Goal: Navigation & Orientation: Find specific page/section

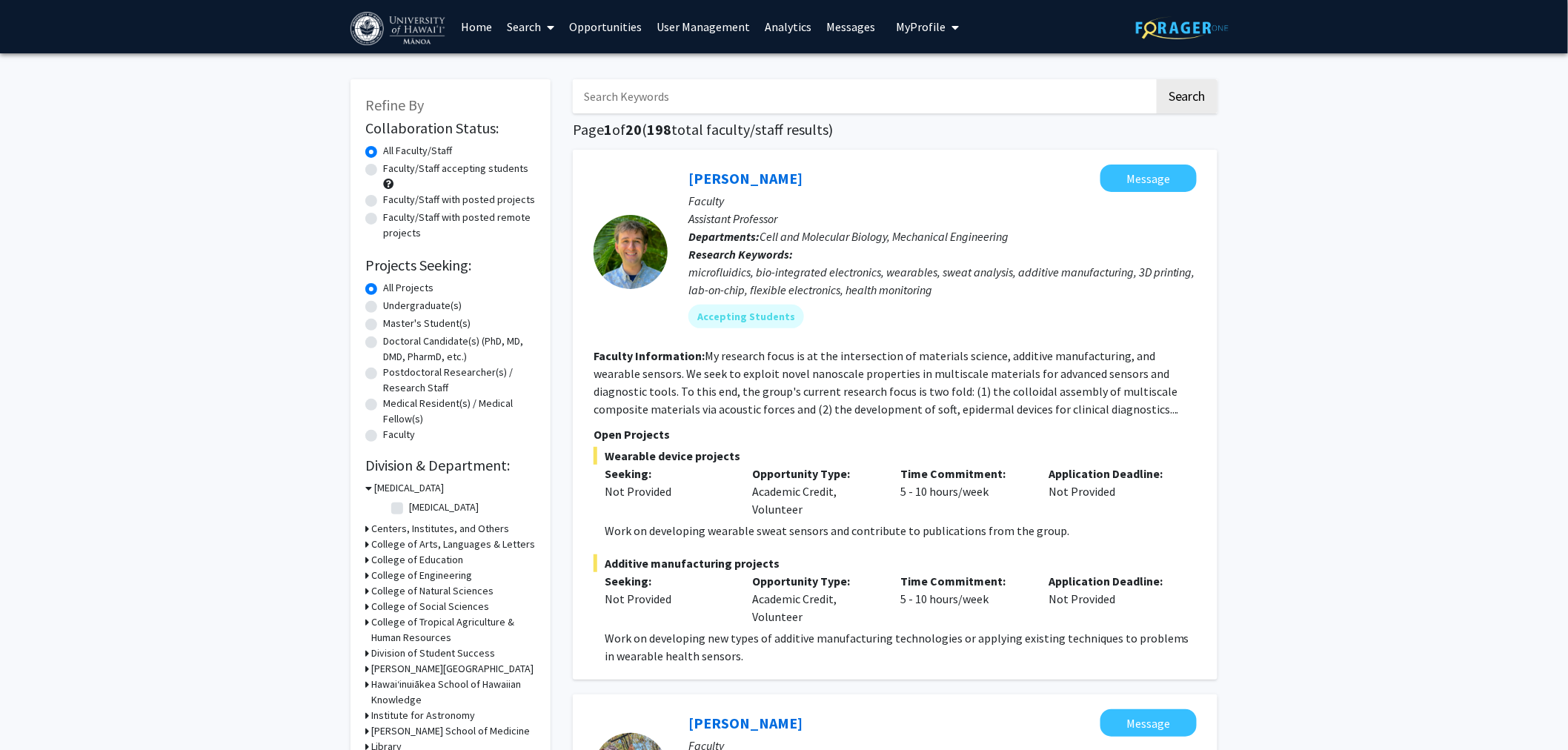
click at [477, 28] on link "Home" at bounding box center [477, 27] width 46 height 52
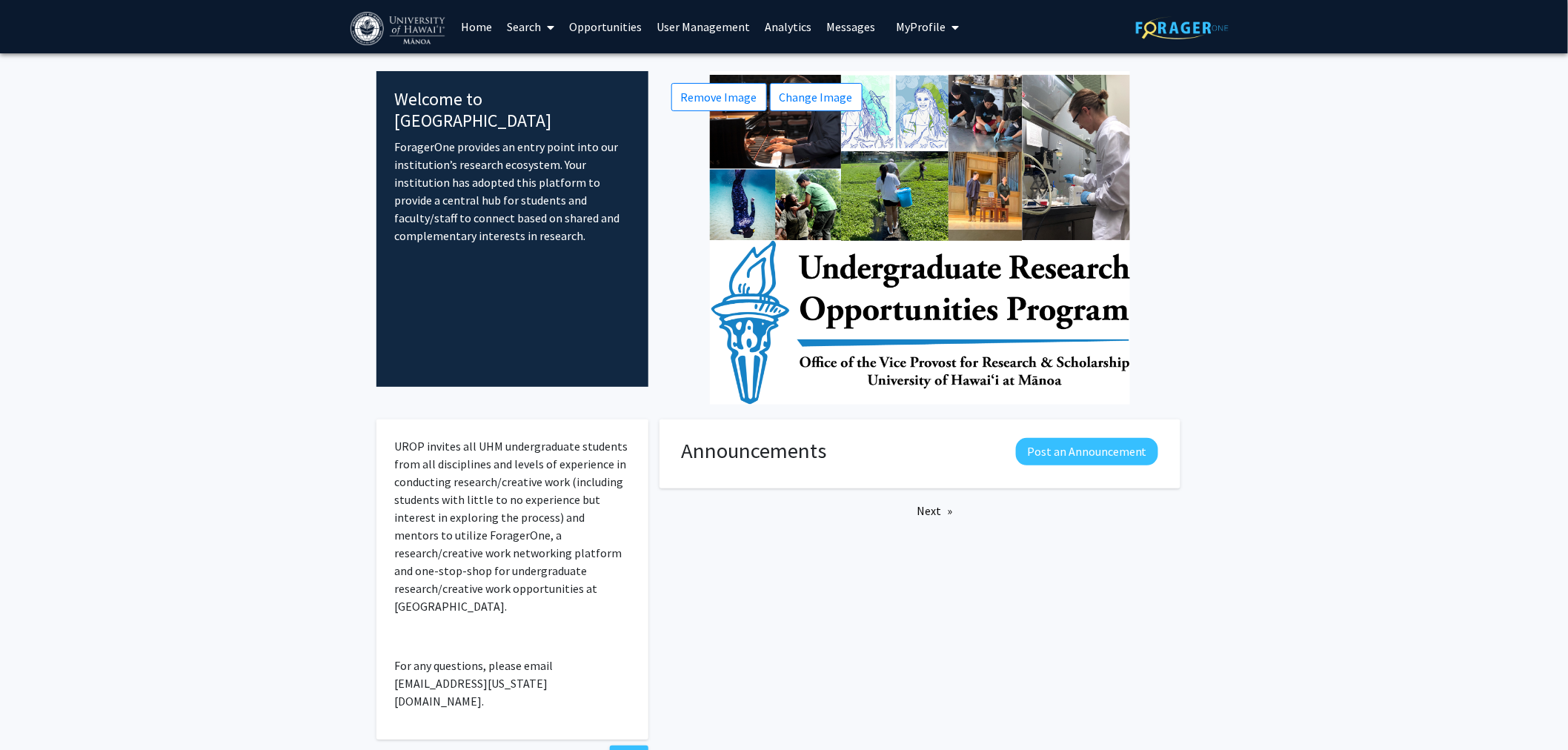
click at [520, 28] on link "Search" at bounding box center [531, 27] width 62 height 52
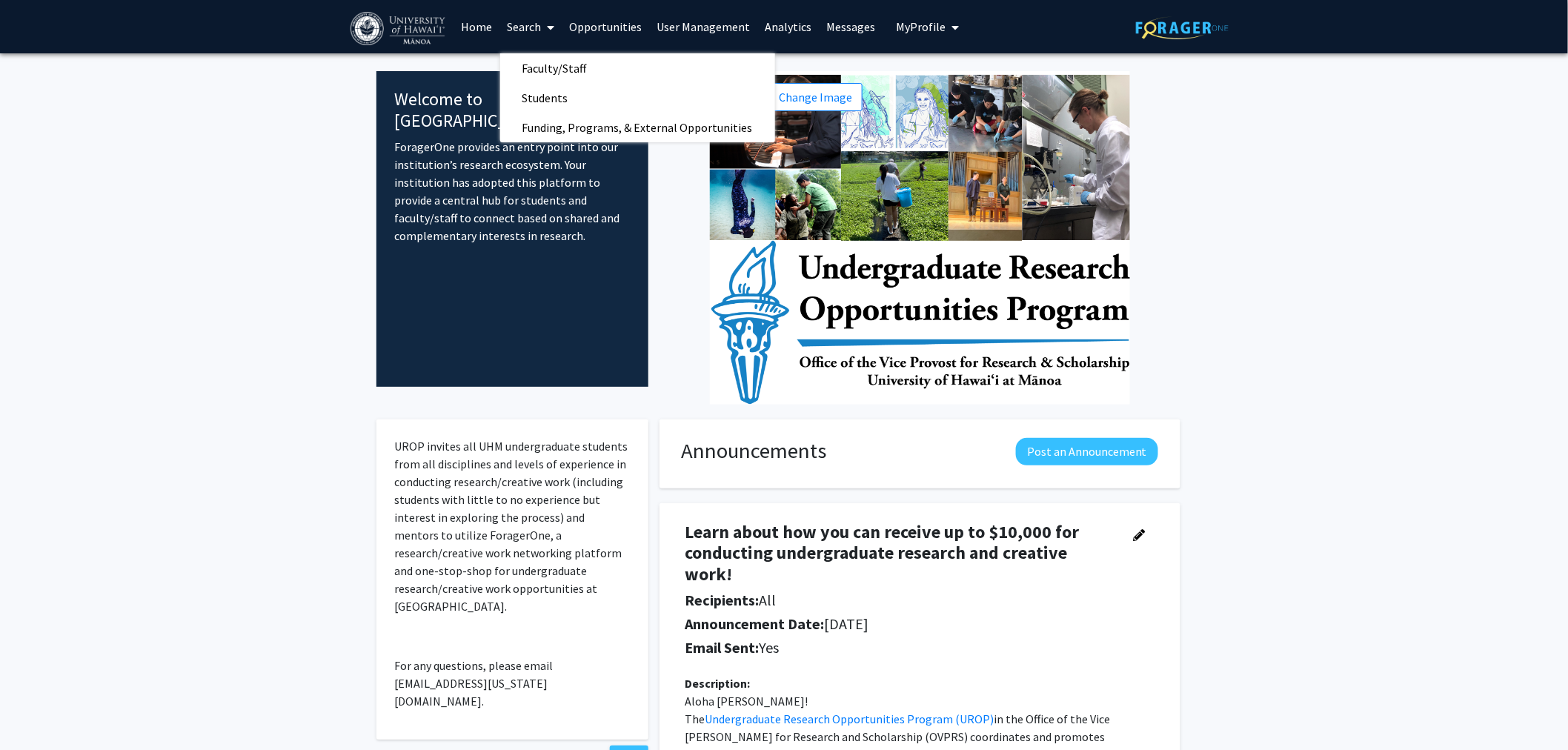
click at [686, 20] on link "User Management" at bounding box center [704, 27] width 108 height 52
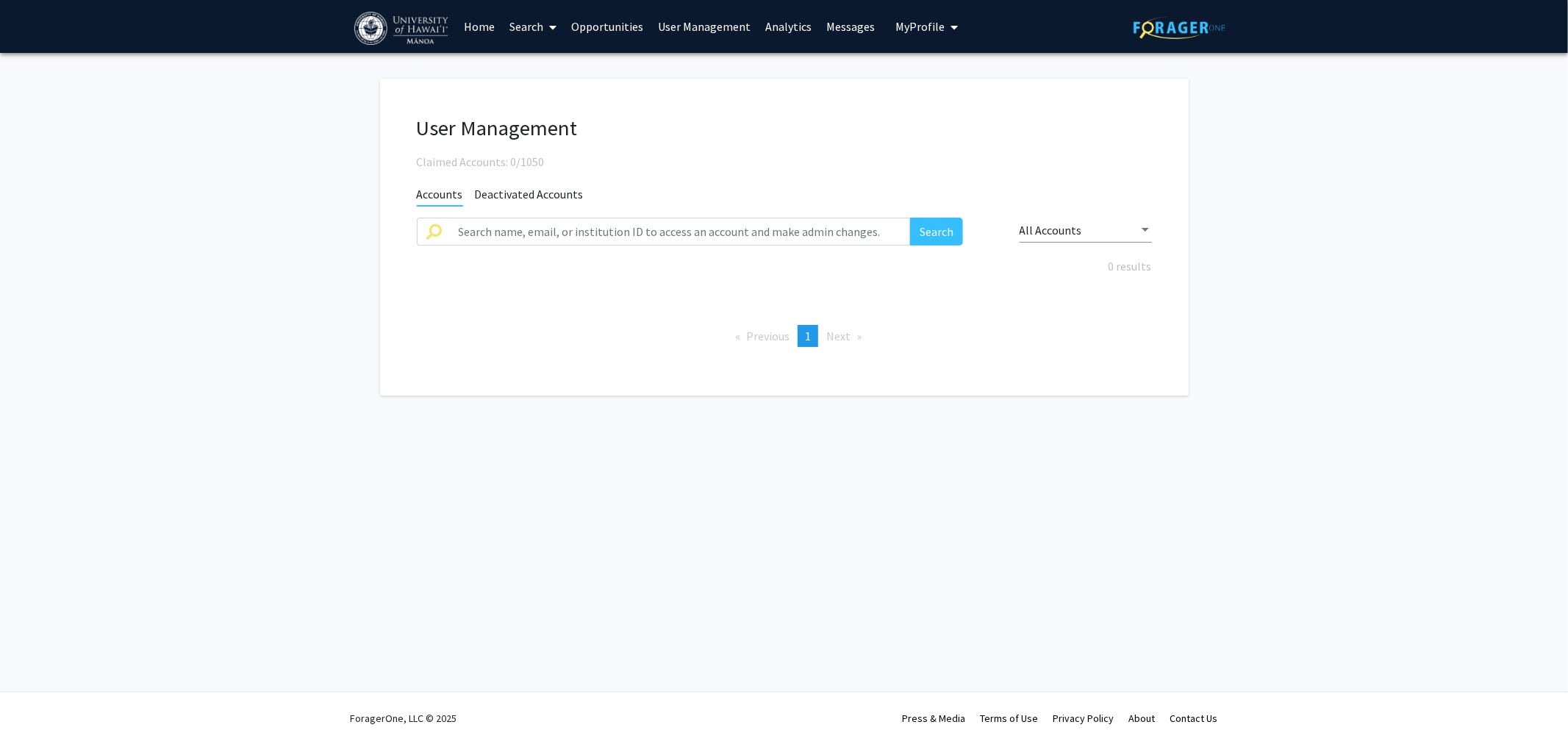
click at [620, 19] on link "Opportunities" at bounding box center [607, 27] width 87 height 51
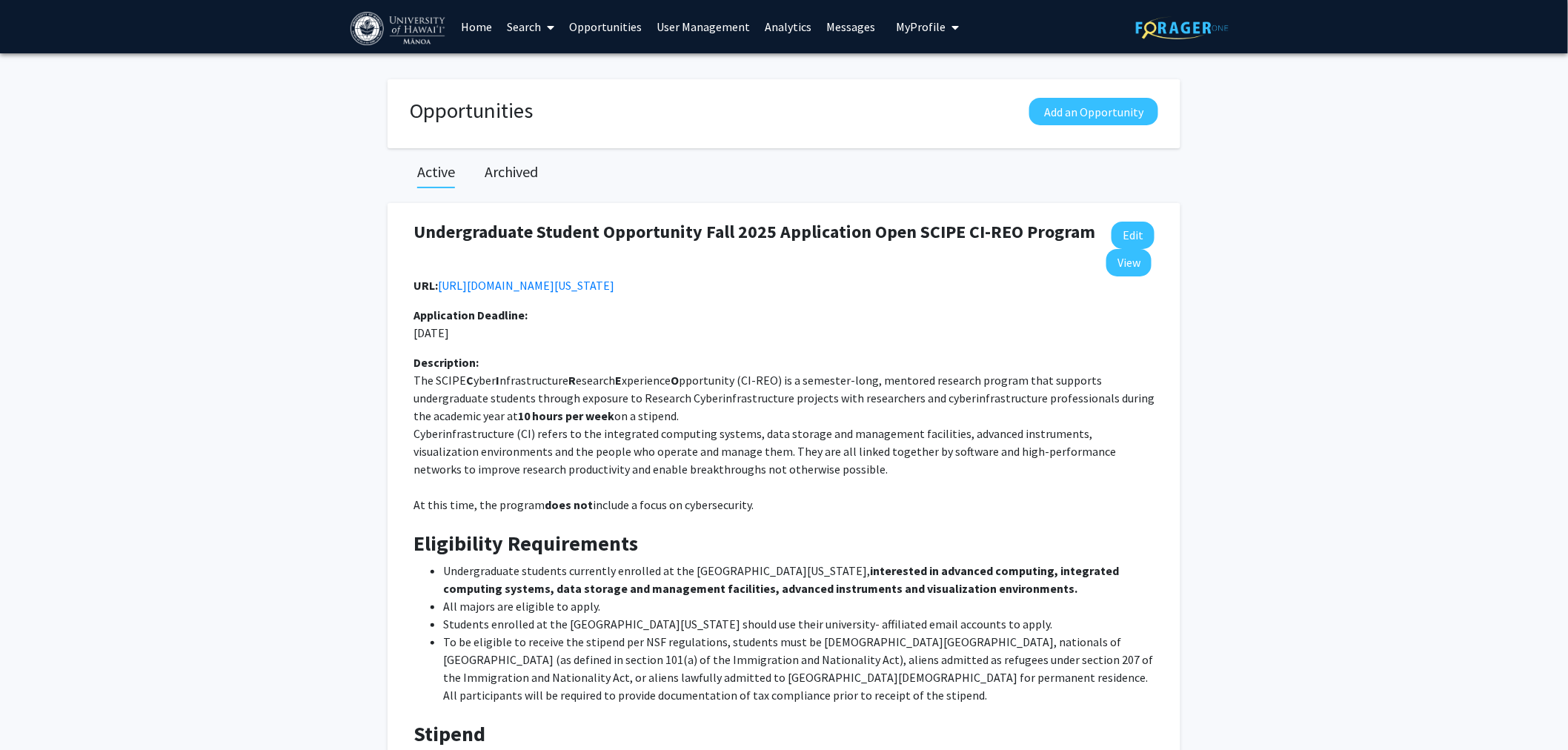
click at [471, 33] on link "Home" at bounding box center [477, 27] width 46 height 52
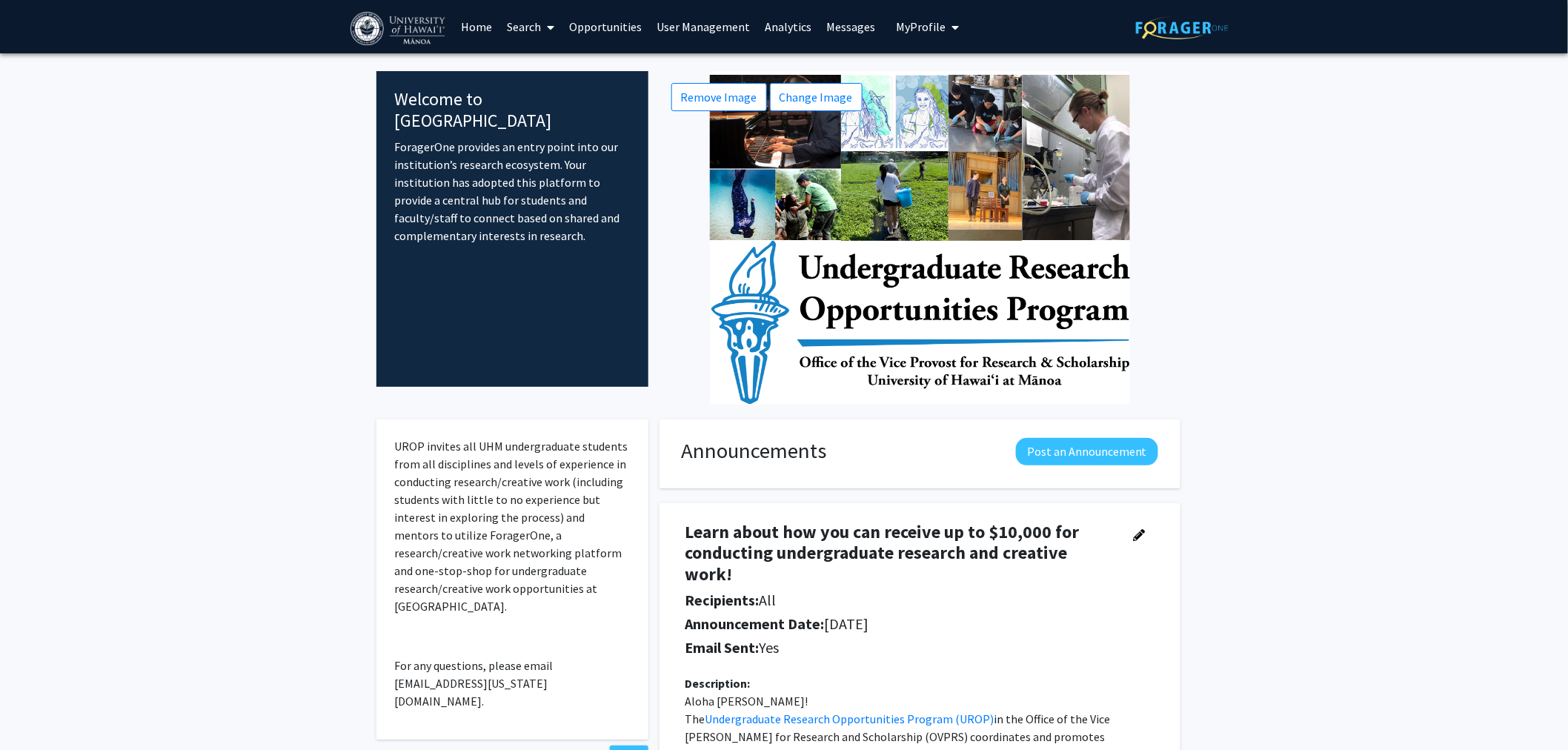
click at [525, 32] on link "Search" at bounding box center [531, 27] width 62 height 52
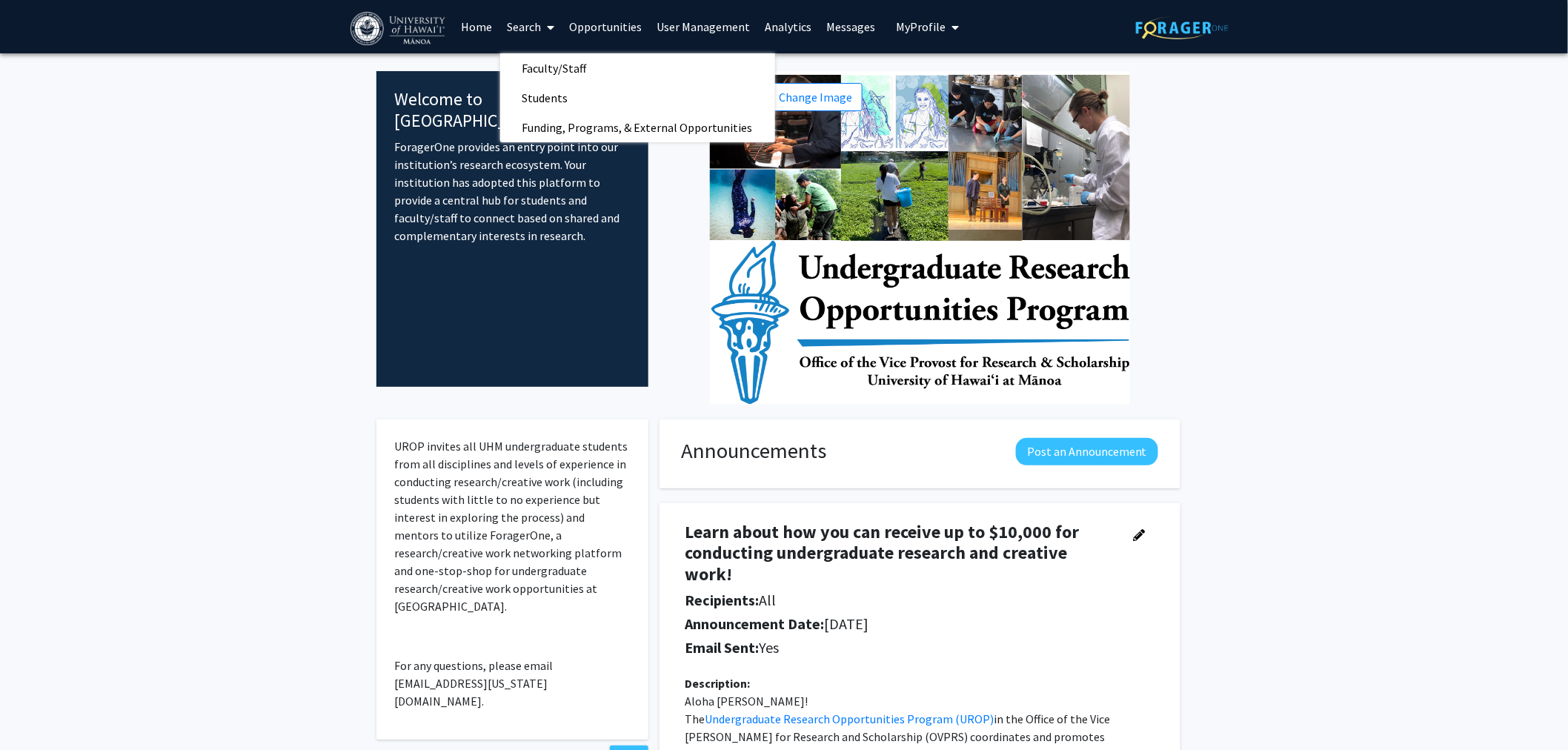
click at [590, 20] on link "Opportunities" at bounding box center [606, 27] width 87 height 52
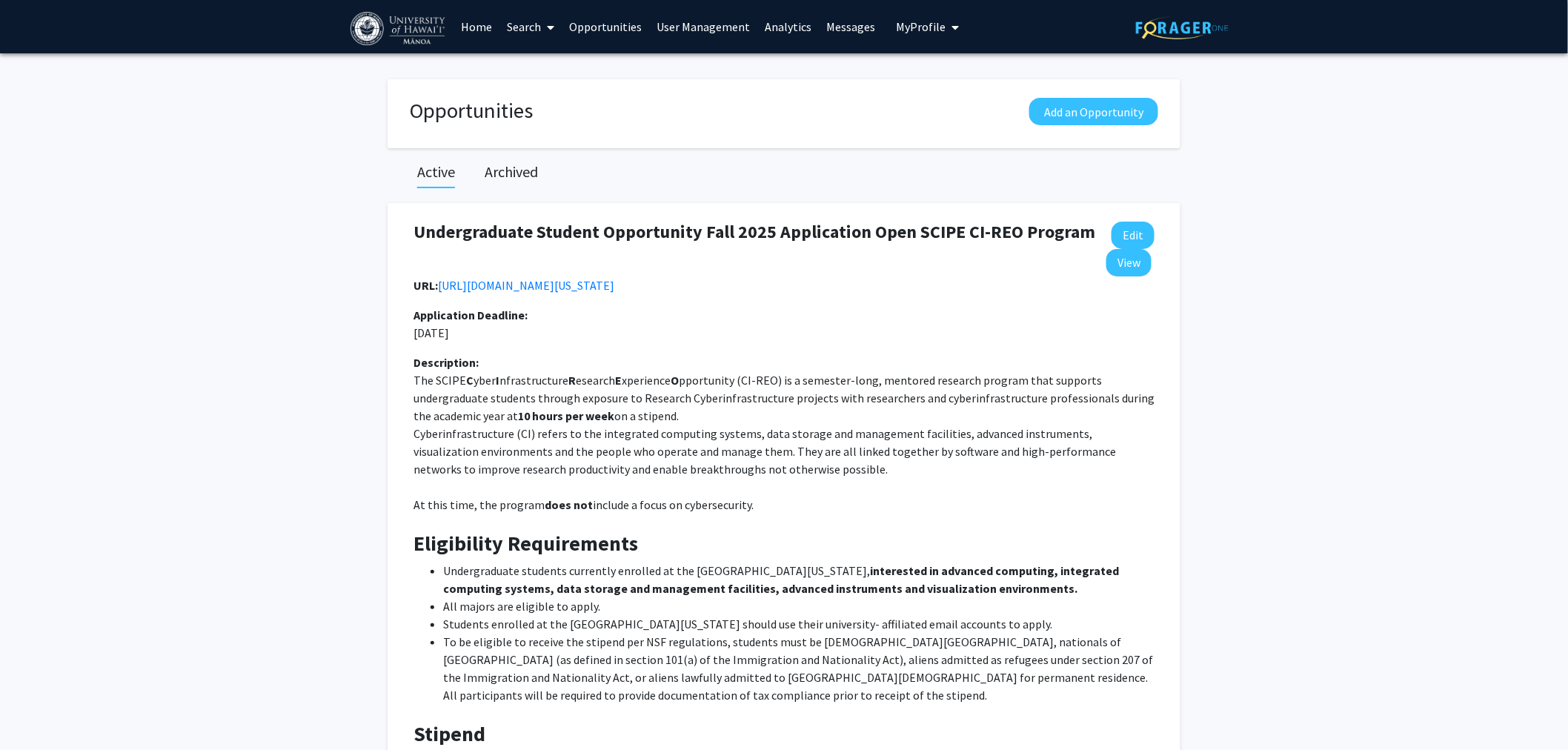
click at [680, 16] on link "User Management" at bounding box center [704, 27] width 108 height 52
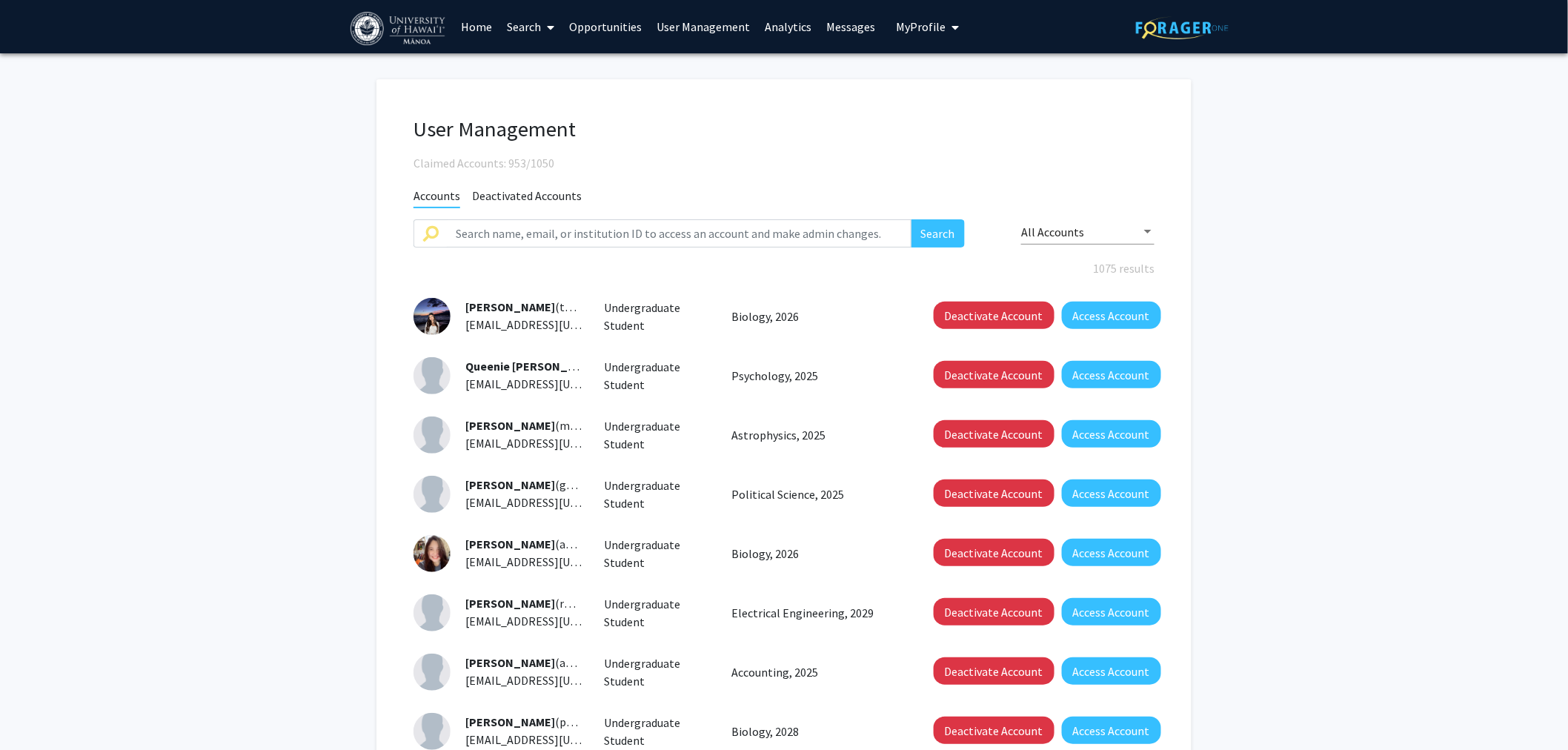
click at [834, 15] on link "Messages" at bounding box center [851, 27] width 64 height 52
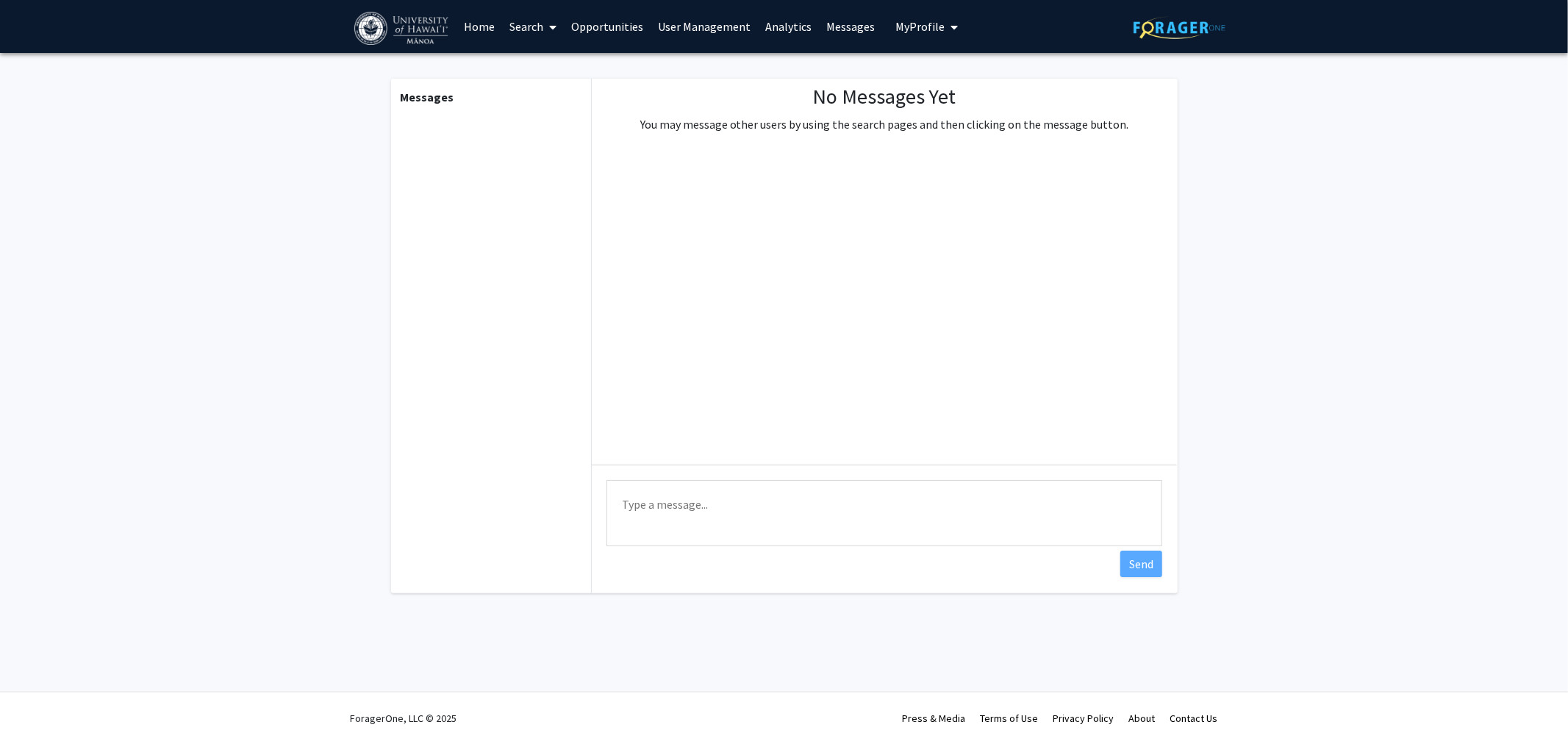
click at [908, 23] on span "My Profile" at bounding box center [919, 27] width 49 height 15
click at [490, 32] on link "Home" at bounding box center [480, 27] width 45 height 51
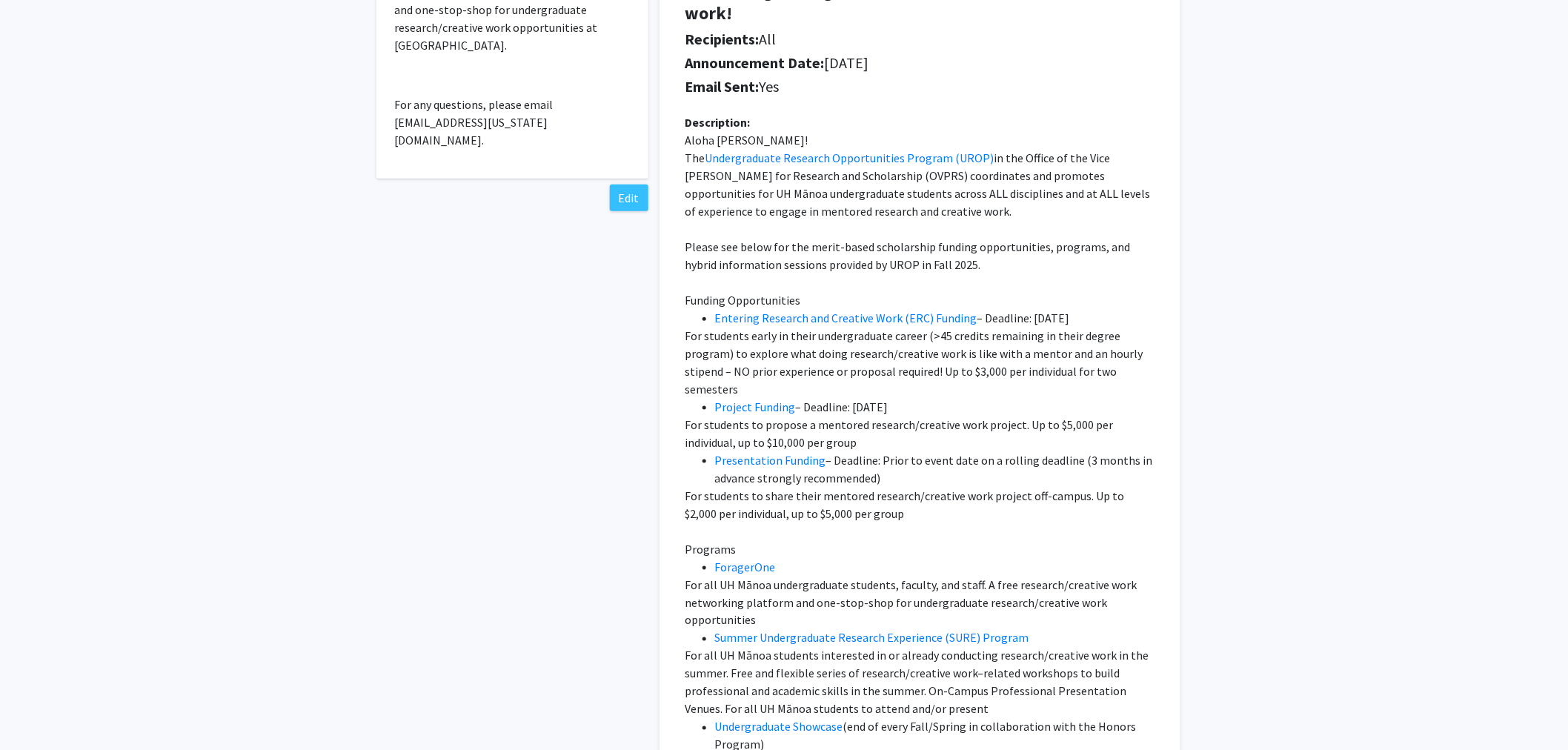
scroll to position [329, 0]
